Goal: Information Seeking & Learning: Learn about a topic

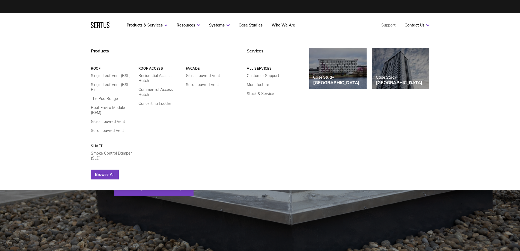
click at [103, 170] on link "Browse All" at bounding box center [105, 174] width 28 height 10
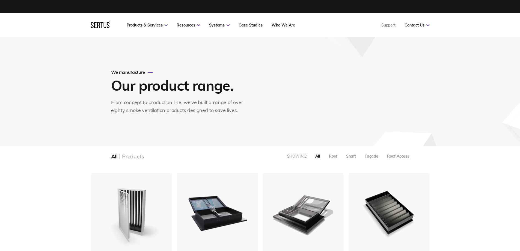
scroll to position [720, 347]
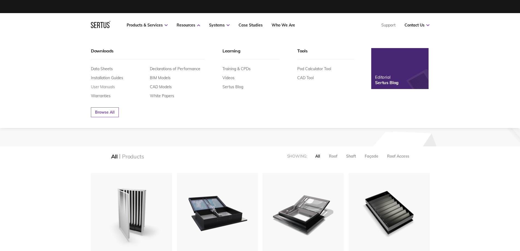
click at [101, 84] on link "User Manuals" at bounding box center [103, 86] width 24 height 5
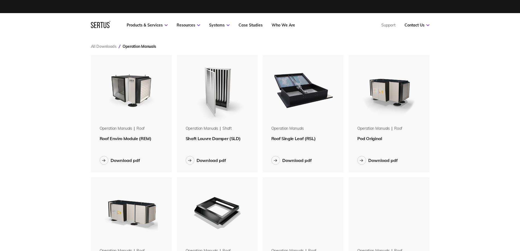
scroll to position [492, 347]
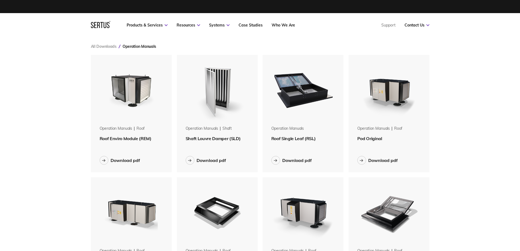
click at [206, 139] on span "Shaft Louvre Damper (SLD)" at bounding box center [212, 138] width 55 height 5
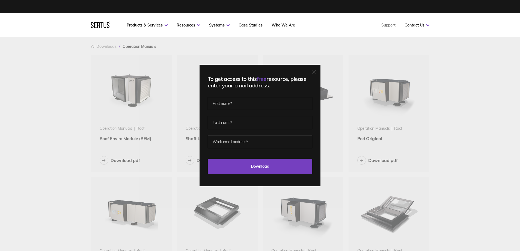
click at [319, 71] on div "To get access to this free resource, please enter your email address. Last Down…" at bounding box center [259, 125] width 121 height 121
click at [314, 70] on icon at bounding box center [314, 72] width 4 height 4
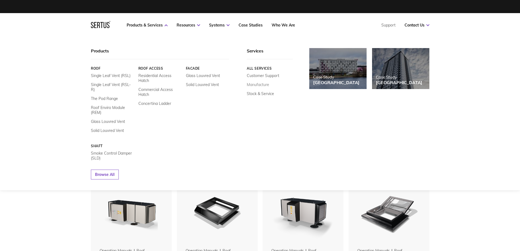
click at [258, 83] on link "Manufacture" at bounding box center [258, 84] width 22 height 5
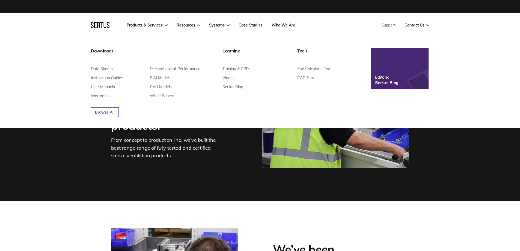
click at [309, 68] on link "Pod Calculator Tool" at bounding box center [314, 68] width 34 height 5
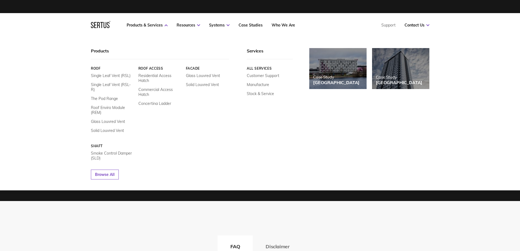
click at [106, 25] on icon at bounding box center [104, 25] width 3 height 6
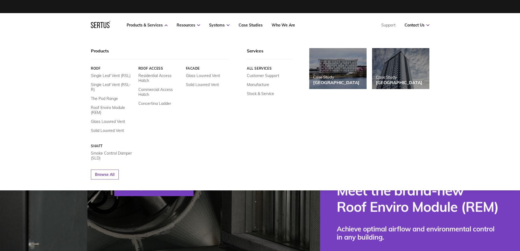
click at [99, 144] on link "Shaft" at bounding box center [112, 146] width 43 height 4
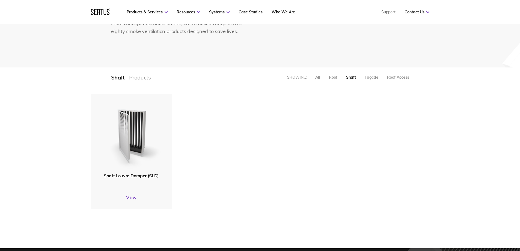
scroll to position [82, 0]
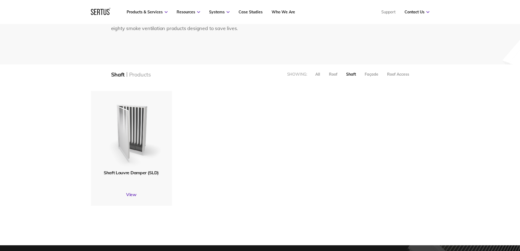
click at [132, 172] on div at bounding box center [131, 130] width 87 height 85
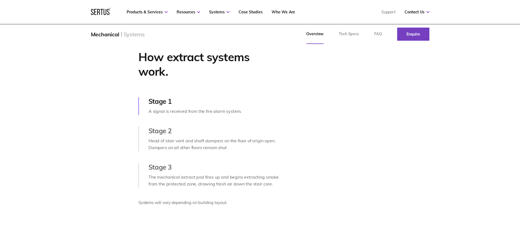
scroll to position [245, 0]
